Goal: Transaction & Acquisition: Purchase product/service

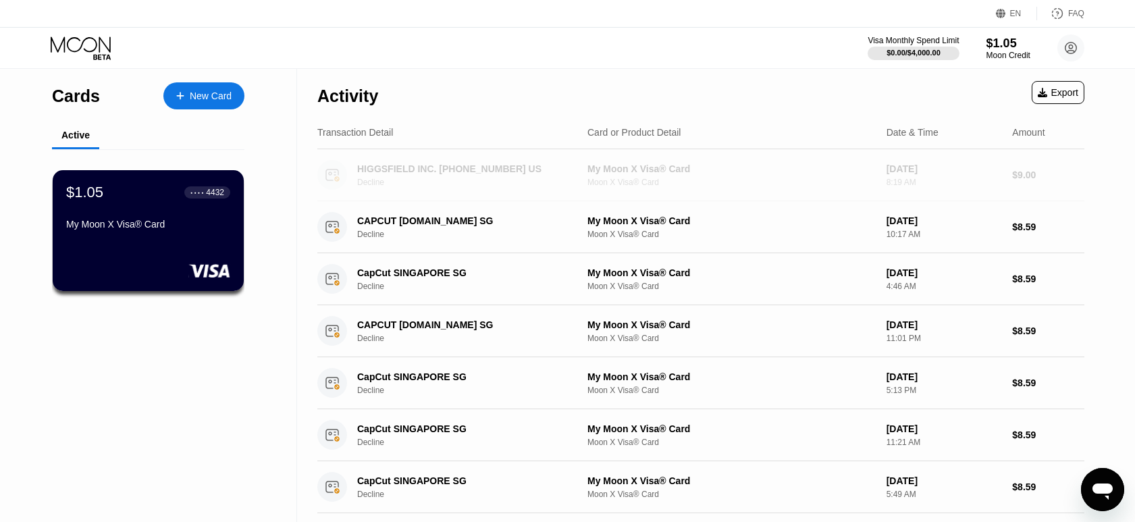
click at [648, 100] on div "Activity Export Transaction Detail Card or Product Detail Date & Time Amount HI…" at bounding box center [700, 458] width 767 height 778
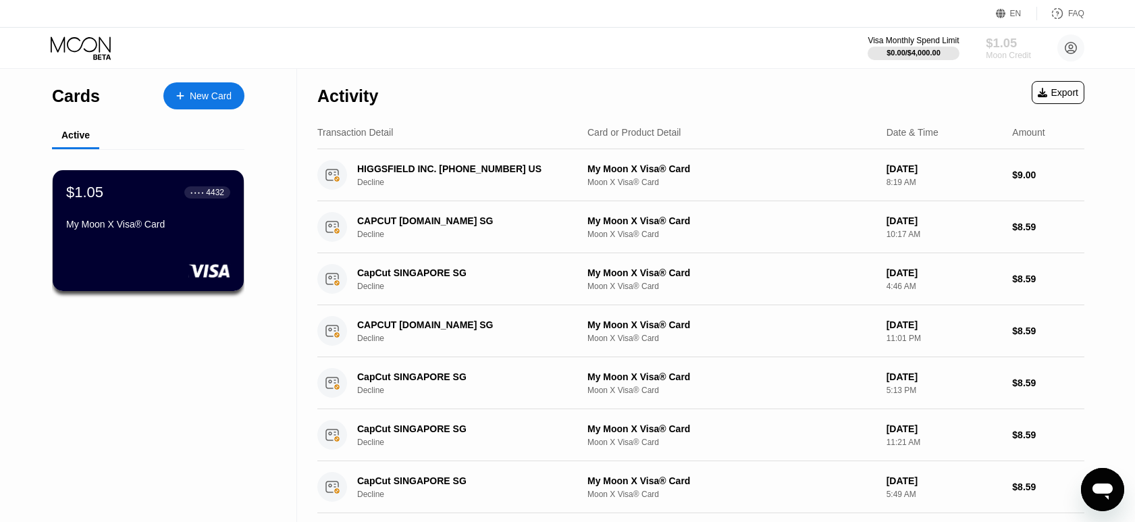
click at [1003, 41] on div "$1.05" at bounding box center [1008, 43] width 45 height 14
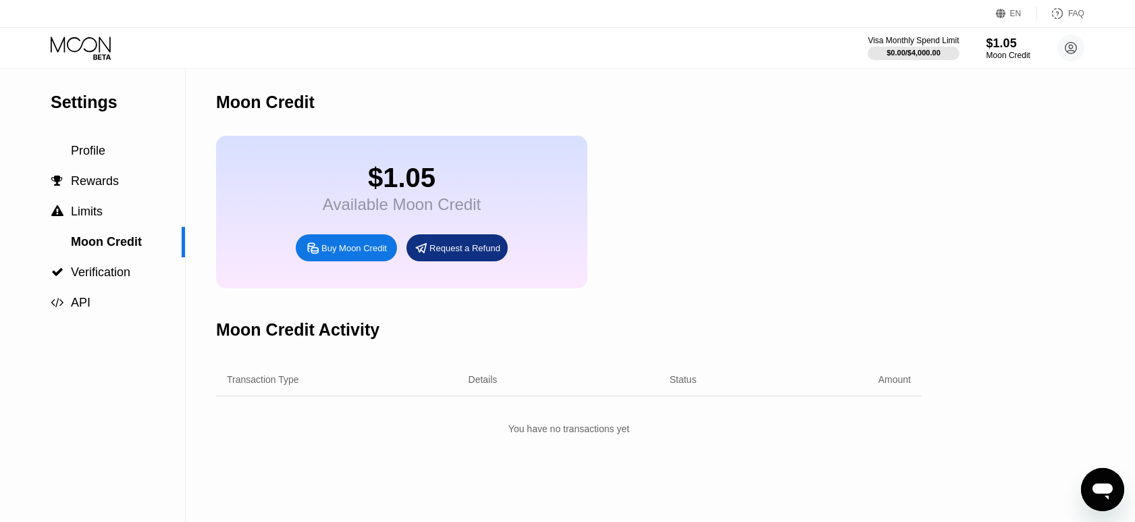
click at [376, 254] on div "Buy Moon Credit" at bounding box center [353, 247] width 65 height 11
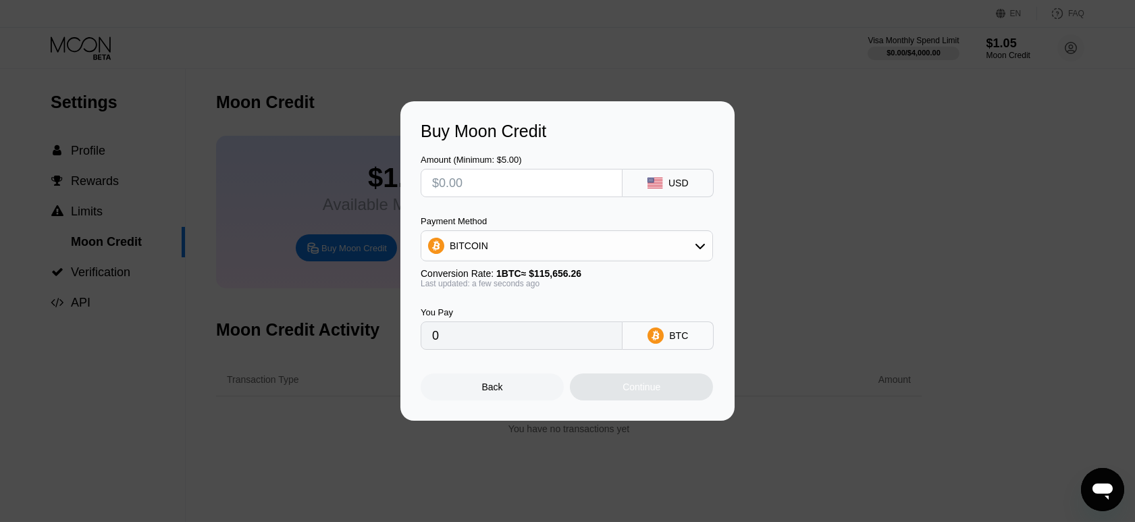
click at [583, 178] on input "text" at bounding box center [521, 182] width 179 height 27
type input "$1"
type input "0.00000865"
type input "$10"
type input "0.00008647"
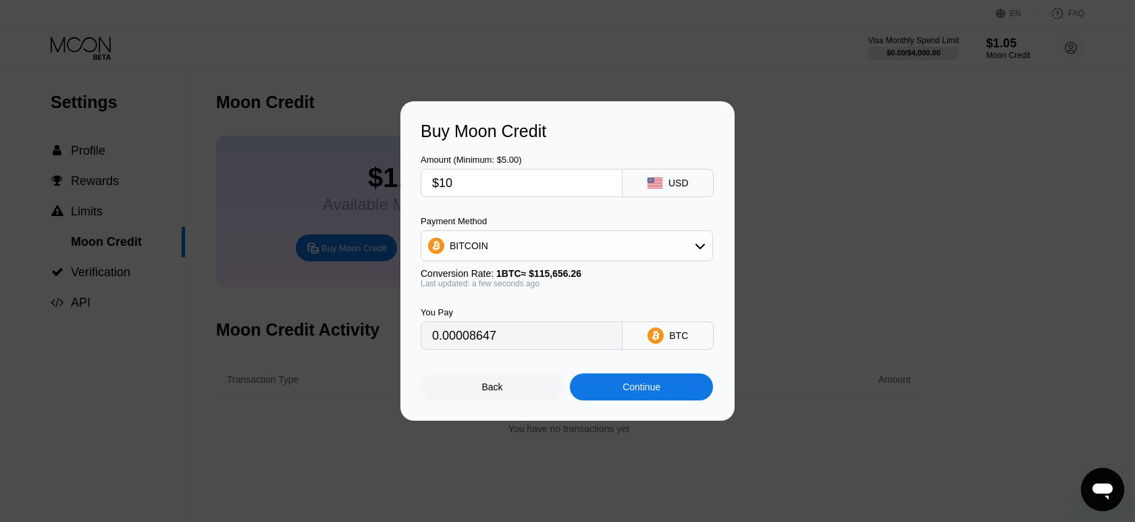
type input "$10"
click at [608, 398] on div "Continue" at bounding box center [641, 386] width 143 height 27
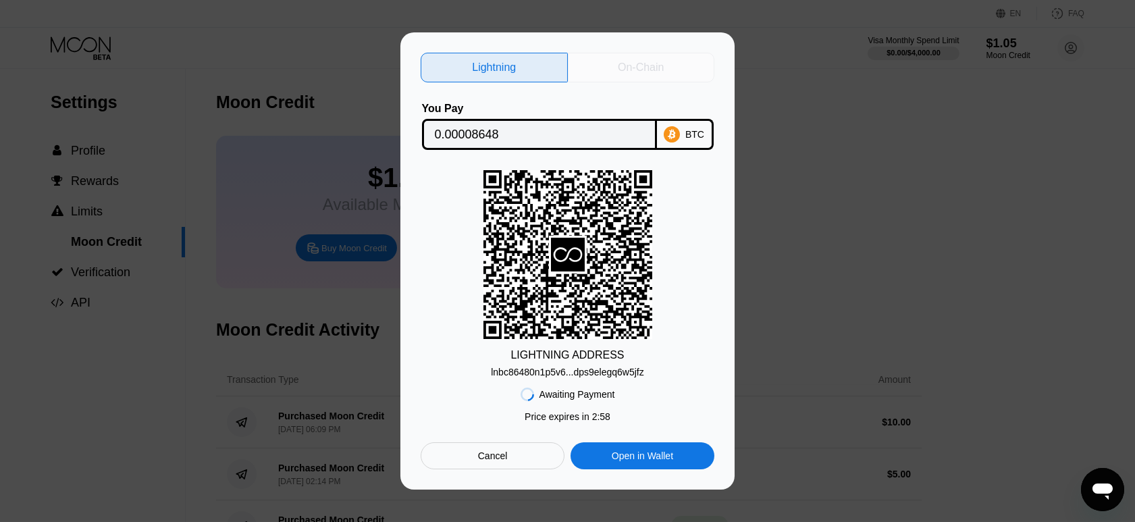
click at [631, 63] on div "On-Chain" at bounding box center [641, 68] width 46 height 14
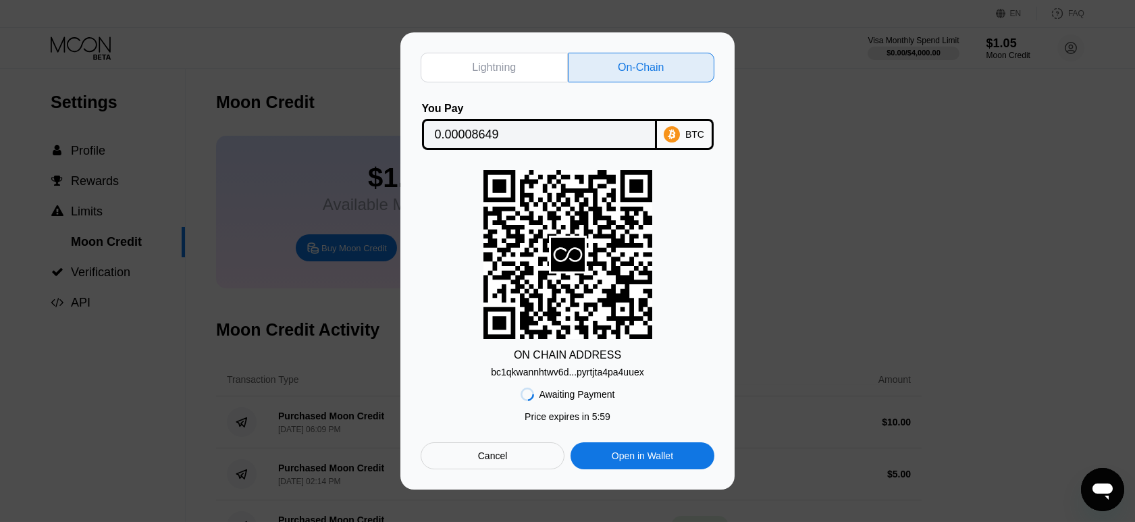
click at [489, 441] on div "Awaiting Payment Price expires in 2 : 55 Price expires in 5 : 59 Cancel Open in…" at bounding box center [568, 423] width 294 height 92
click at [478, 467] on div "Cancel" at bounding box center [493, 455] width 144 height 27
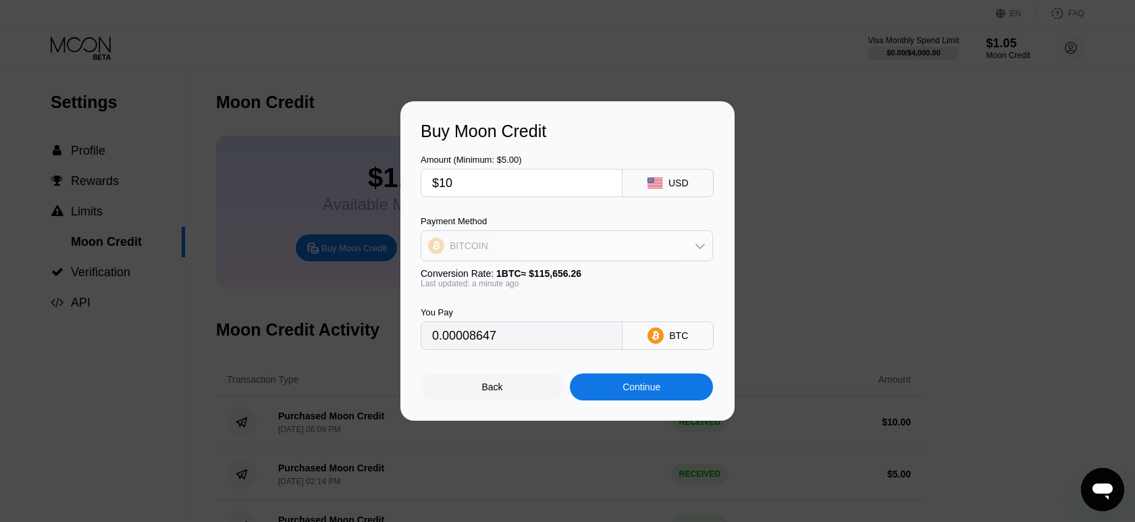
click at [660, 236] on div "BITCOIN" at bounding box center [566, 245] width 291 height 27
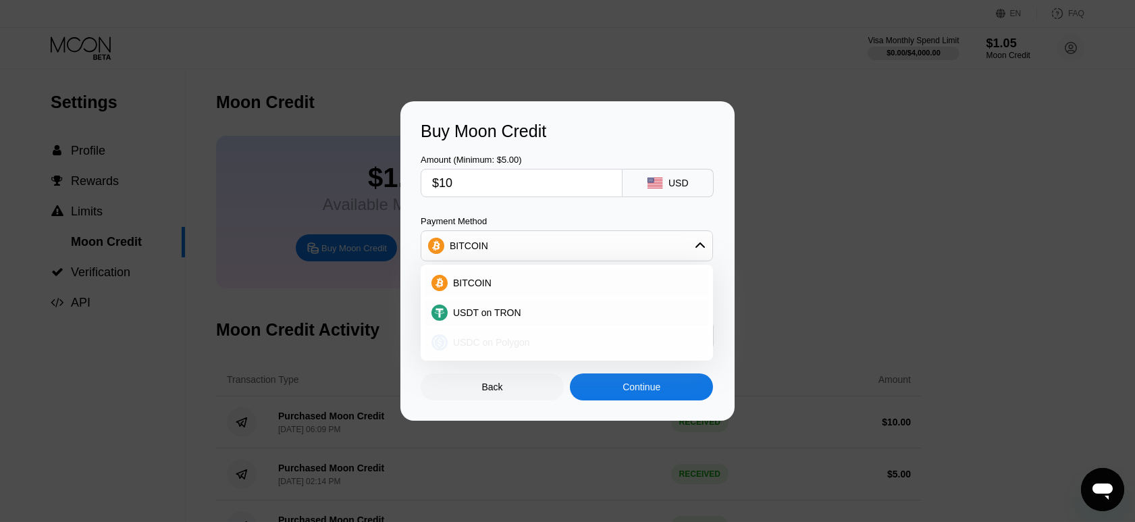
click at [520, 344] on span "USDC on Polygon" at bounding box center [491, 342] width 77 height 11
type input "10.00000000"
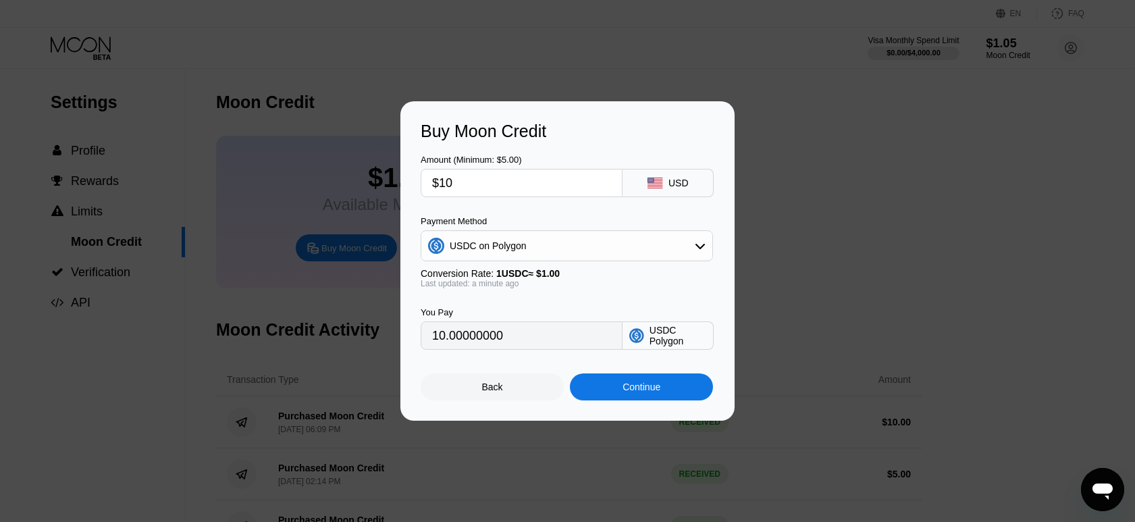
click at [610, 396] on div "Continue" at bounding box center [641, 386] width 143 height 27
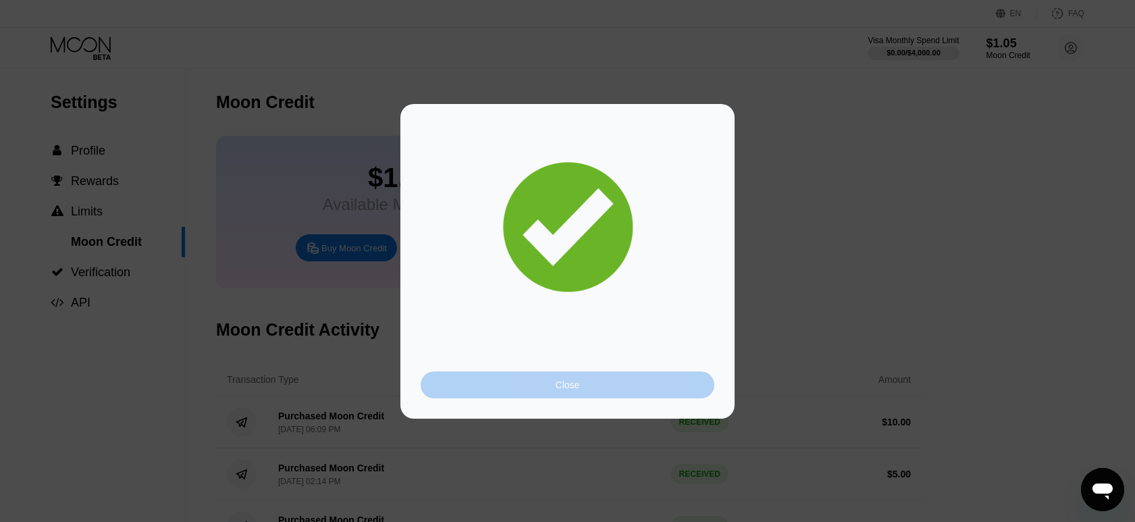
click at [609, 389] on div "Close" at bounding box center [568, 384] width 294 height 27
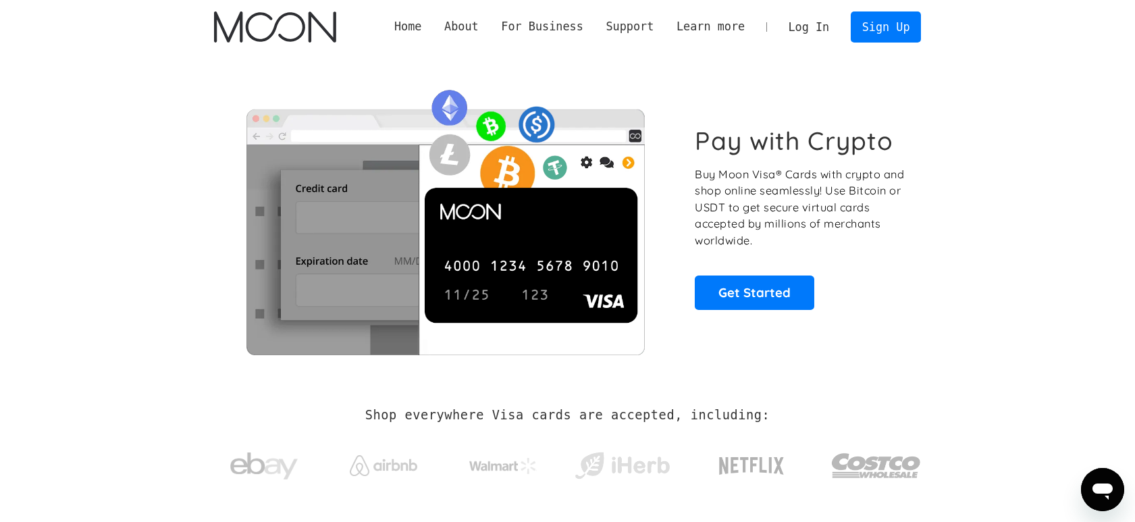
click at [822, 25] on link "Log In" at bounding box center [808, 27] width 63 height 30
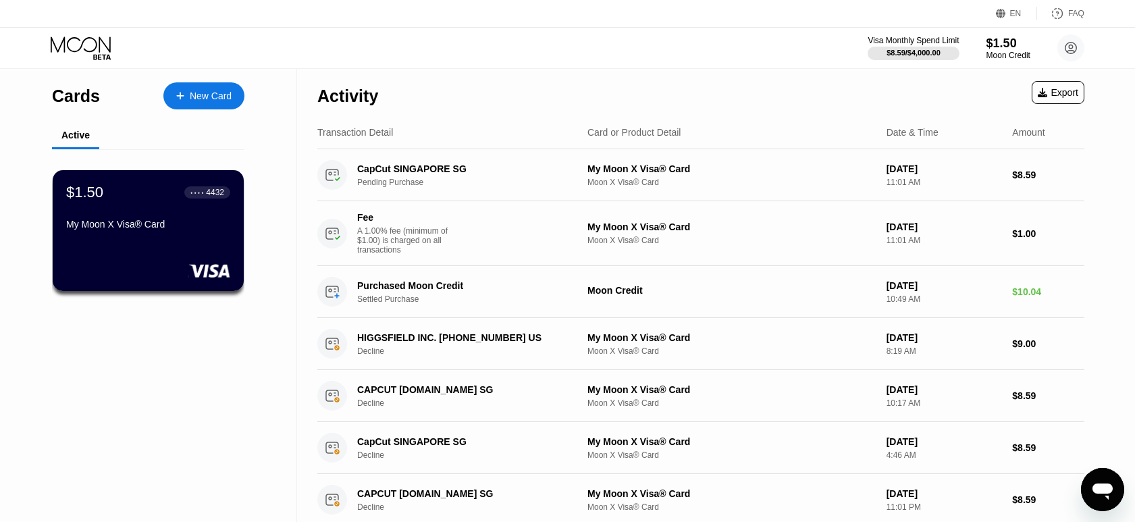
click at [111, 45] on icon at bounding box center [82, 48] width 63 height 24
